Goal: Information Seeking & Learning: Learn about a topic

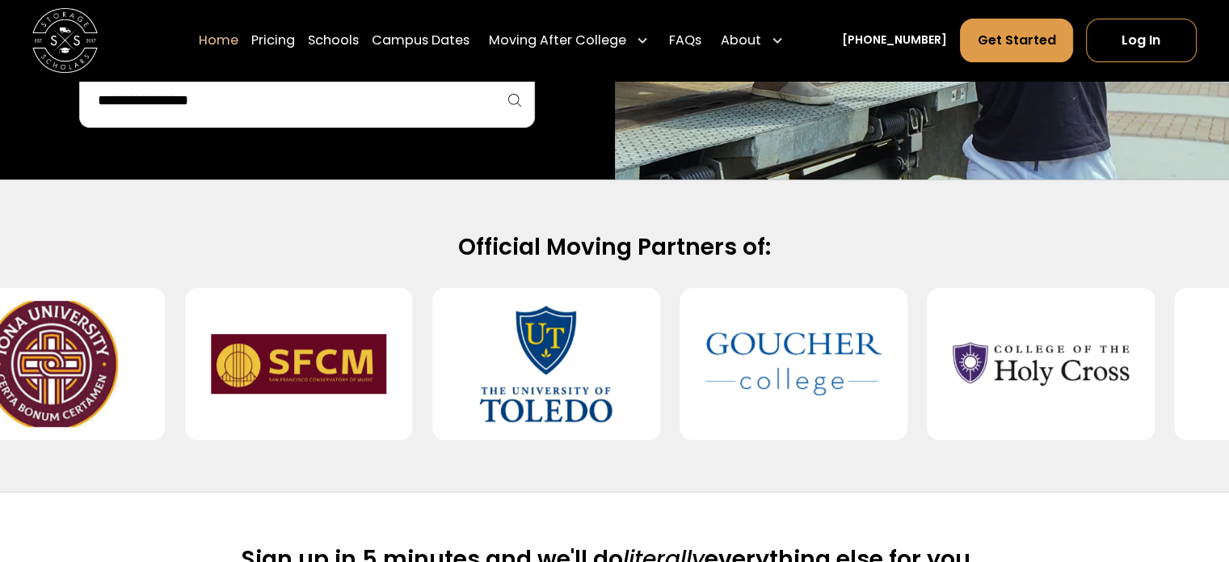
scroll to position [404, 0]
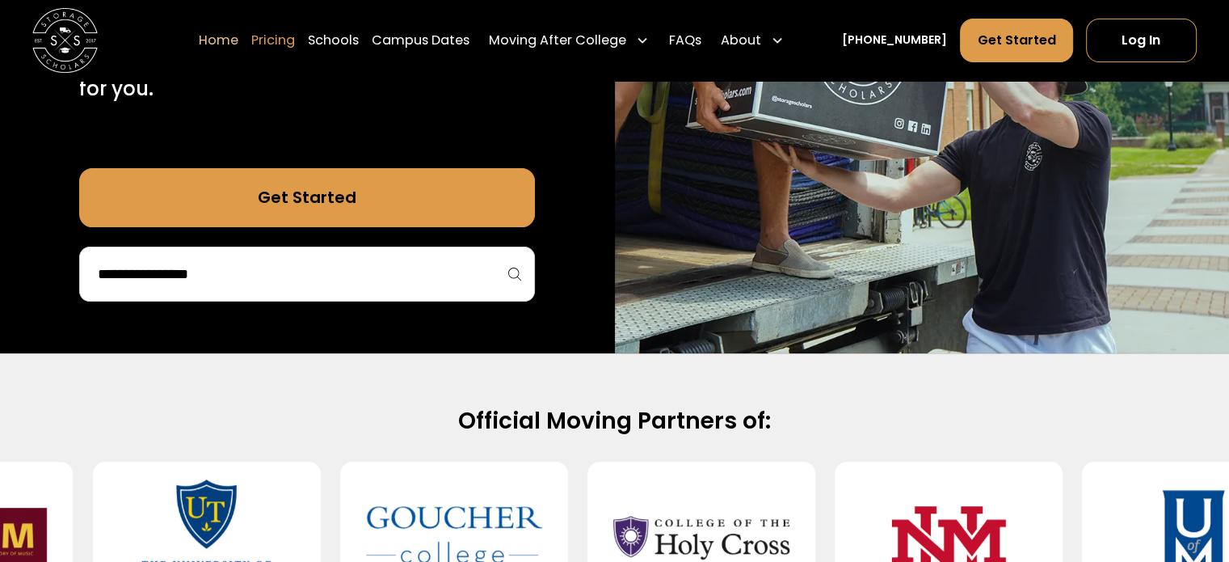
click at [292, 47] on link "Pricing" at bounding box center [273, 40] width 44 height 45
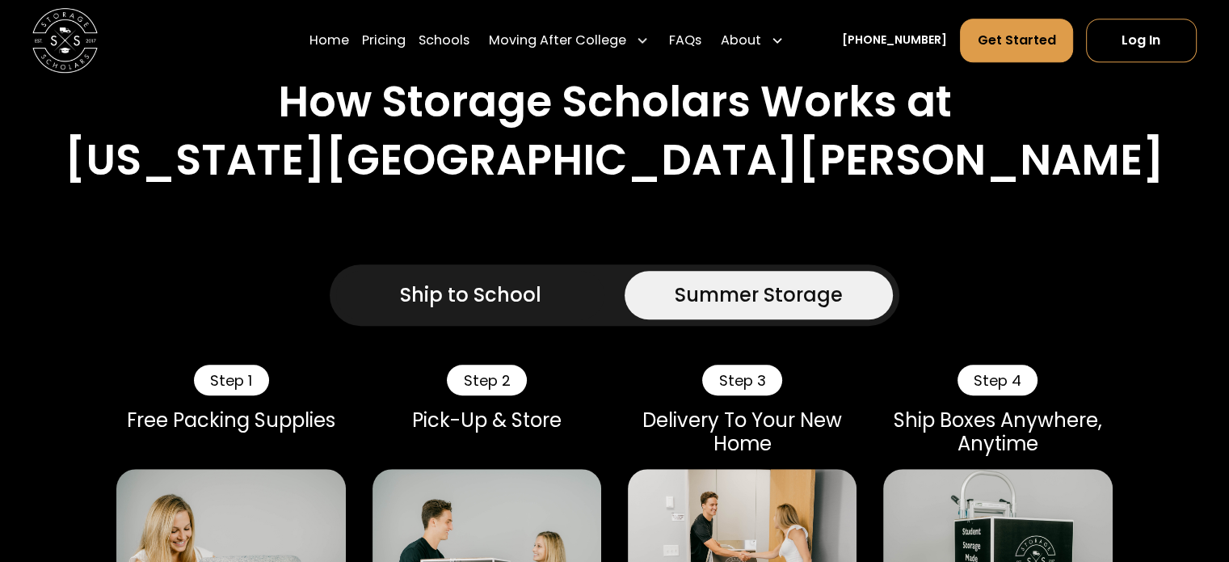
scroll to position [1202, 0]
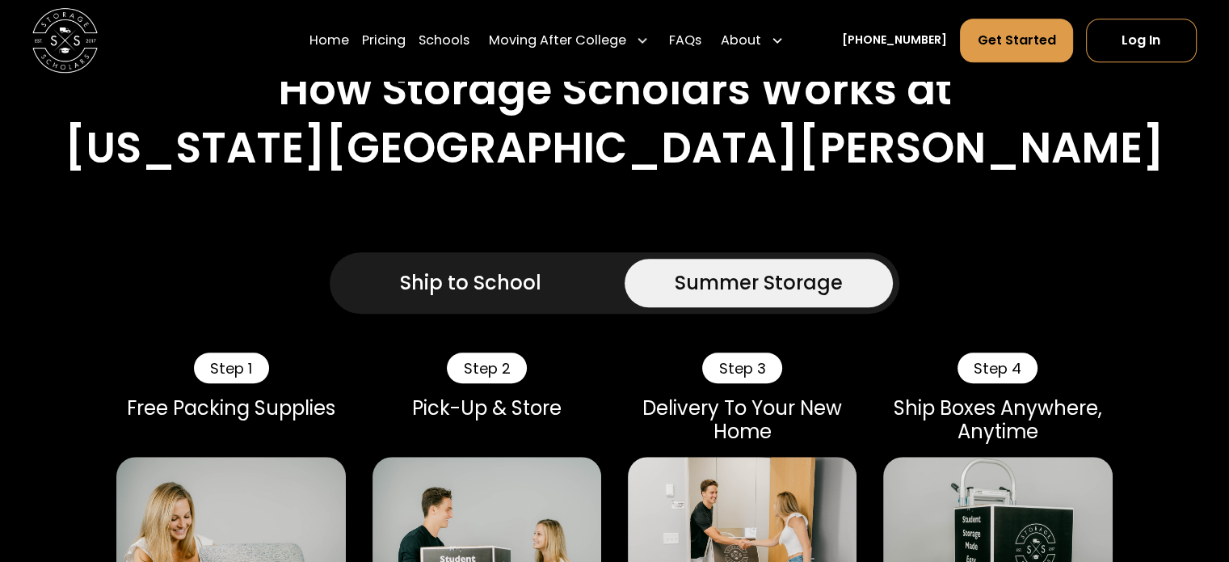
click at [456, 268] on div "Ship to School" at bounding box center [470, 282] width 141 height 29
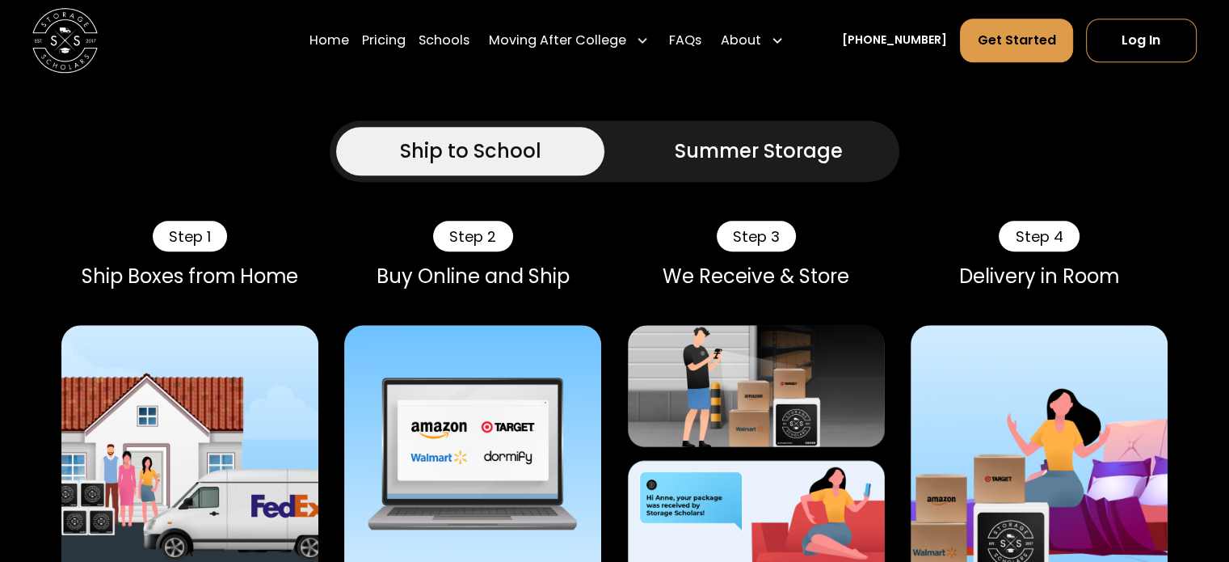
scroll to position [1312, 0]
